Goal: Navigation & Orientation: Find specific page/section

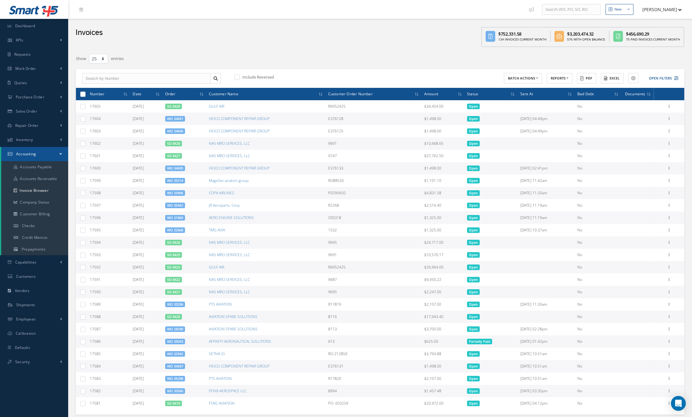
select select "25"
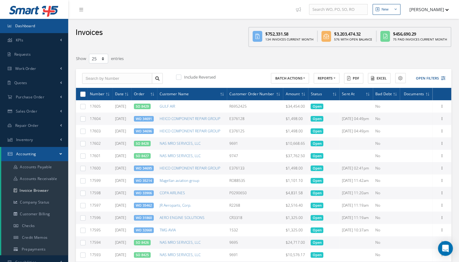
click at [28, 22] on link "Dashboard" at bounding box center [34, 26] width 68 height 14
